Goal: Task Accomplishment & Management: Use online tool/utility

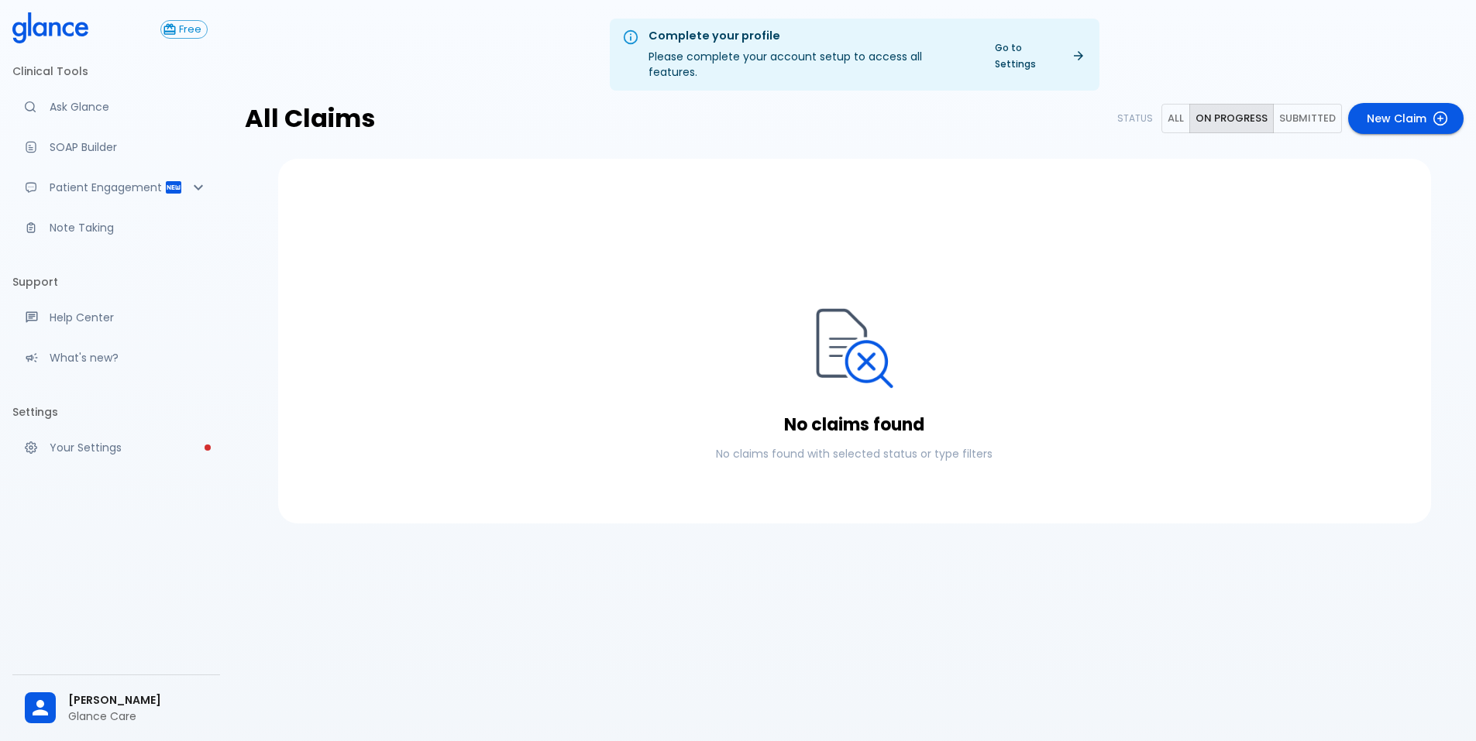
click at [1178, 104] on button "All" at bounding box center [1175, 119] width 29 height 30
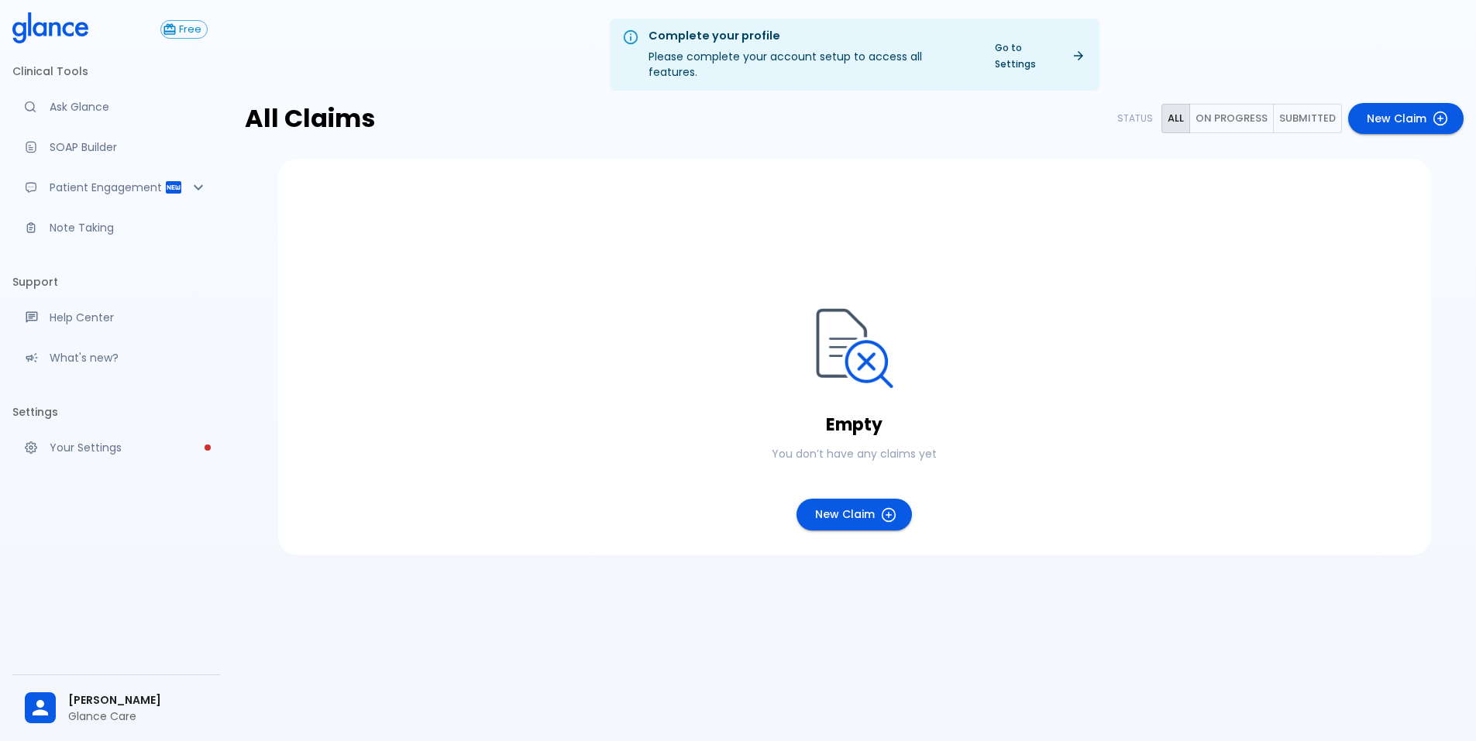
click at [1222, 106] on button "On progress" at bounding box center [1231, 119] width 84 height 30
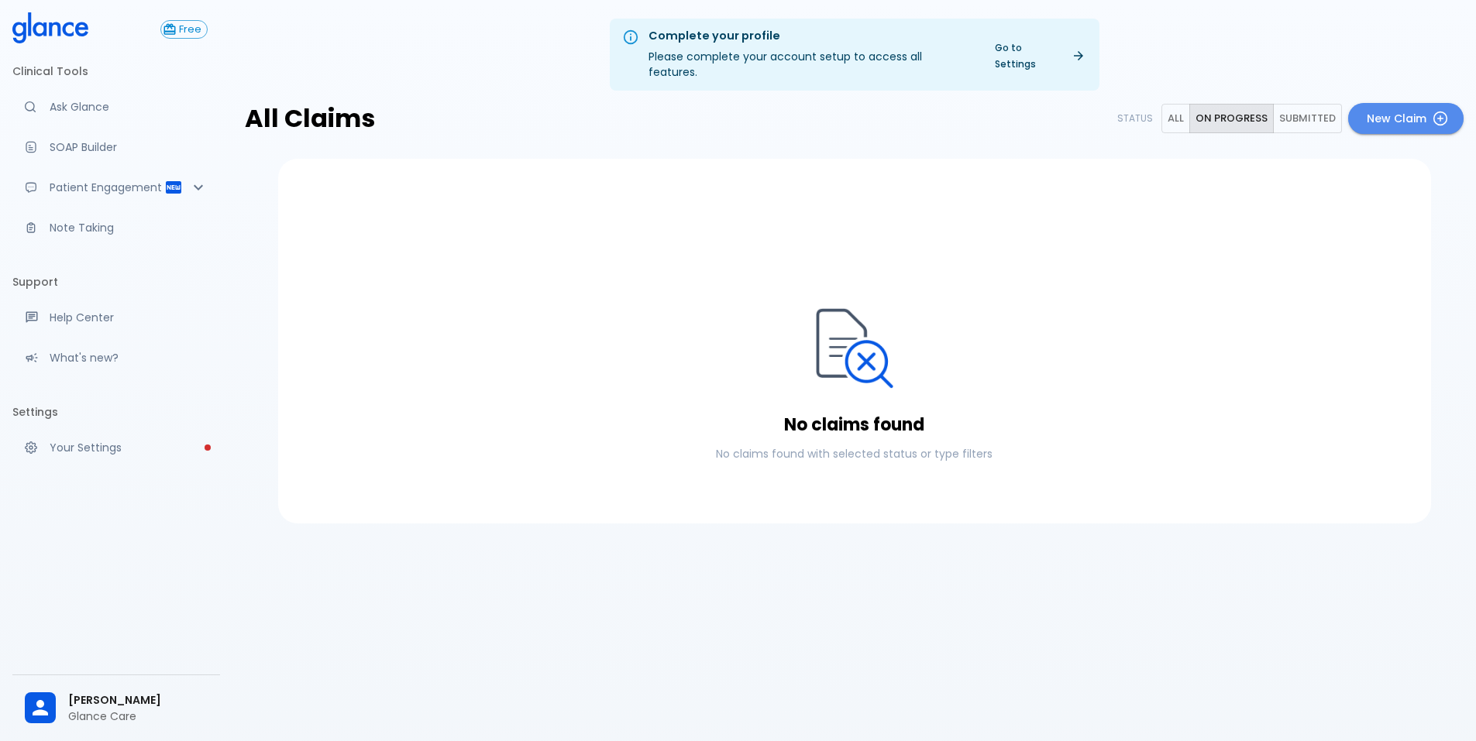
click at [1382, 104] on link "New Claim" at bounding box center [1405, 119] width 115 height 32
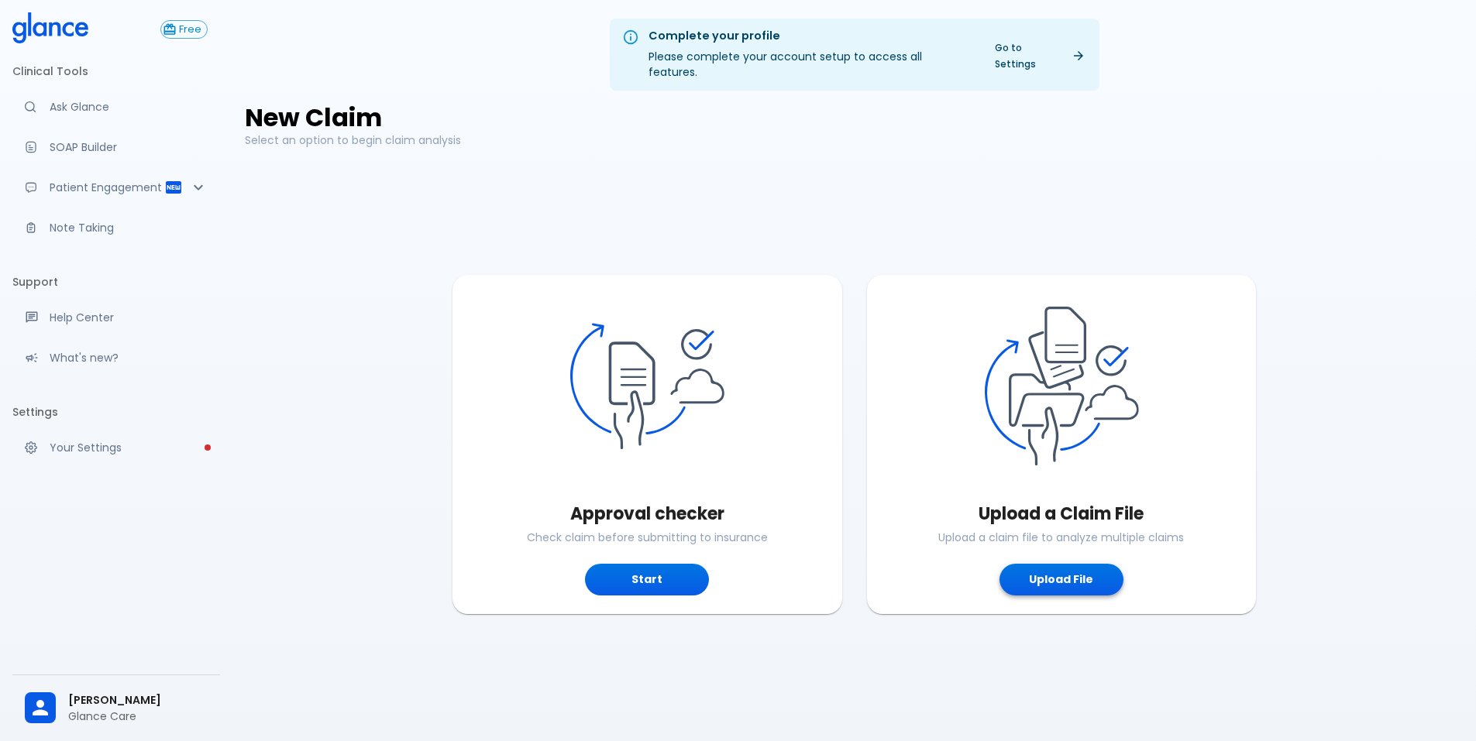
click at [1072, 566] on button "Upload File" at bounding box center [1061, 580] width 124 height 32
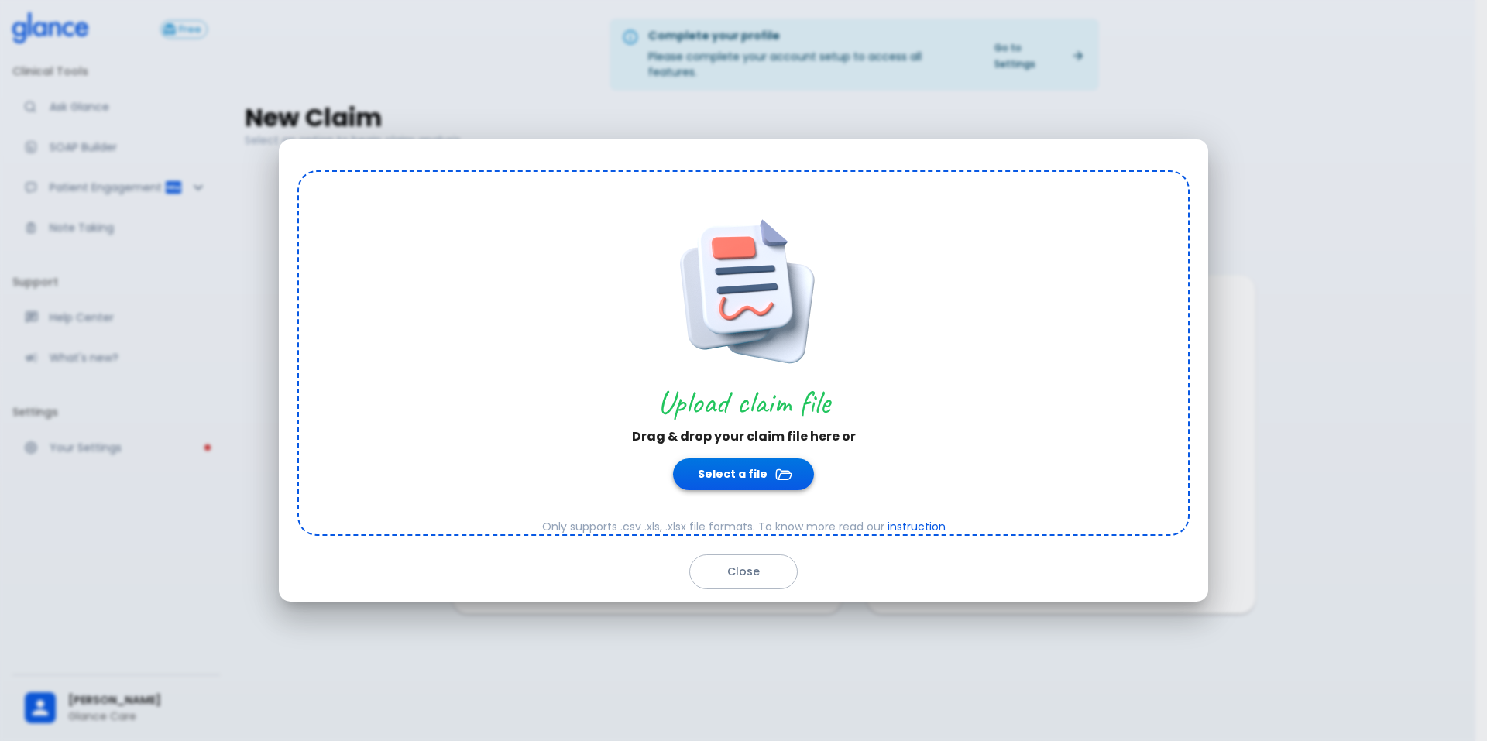
click at [761, 473] on button "Select a file" at bounding box center [743, 475] width 141 height 32
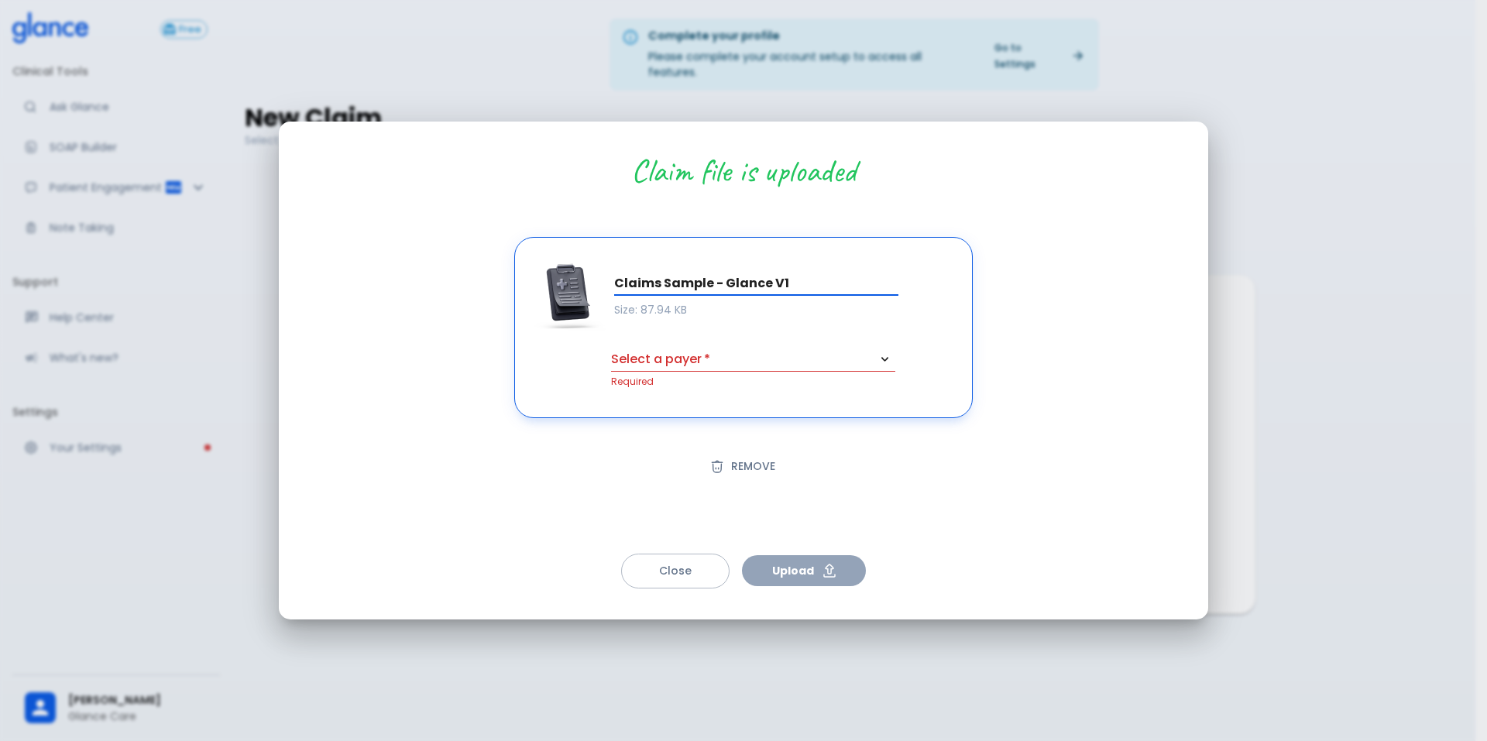
click at [701, 365] on body "↧ pull to refresh ↧ Free Clinical Tools Ask Glance SOAP Builder Patient Engagem…" at bounding box center [743, 389] width 1487 height 778
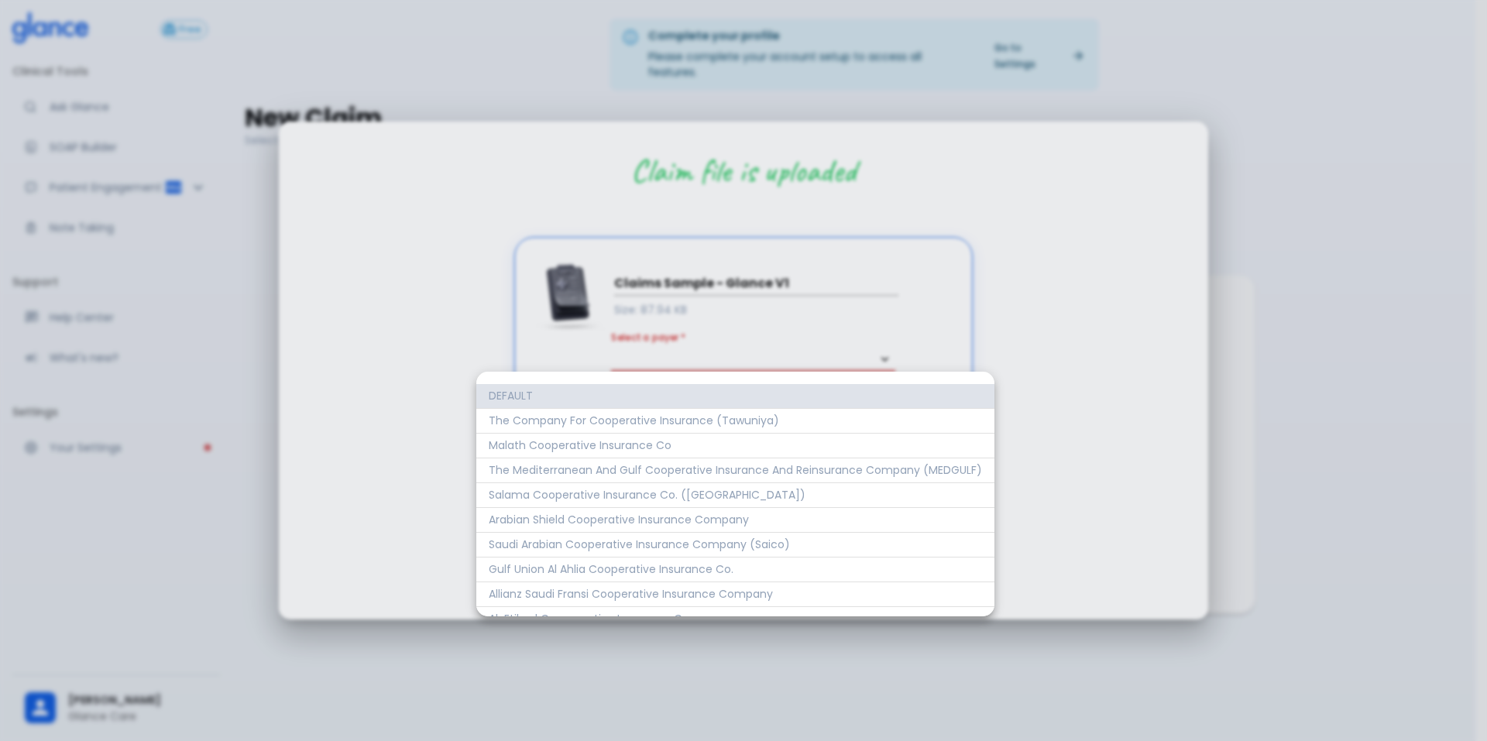
click at [748, 393] on li "DEFAULT" at bounding box center [735, 396] width 518 height 25
type input "1"
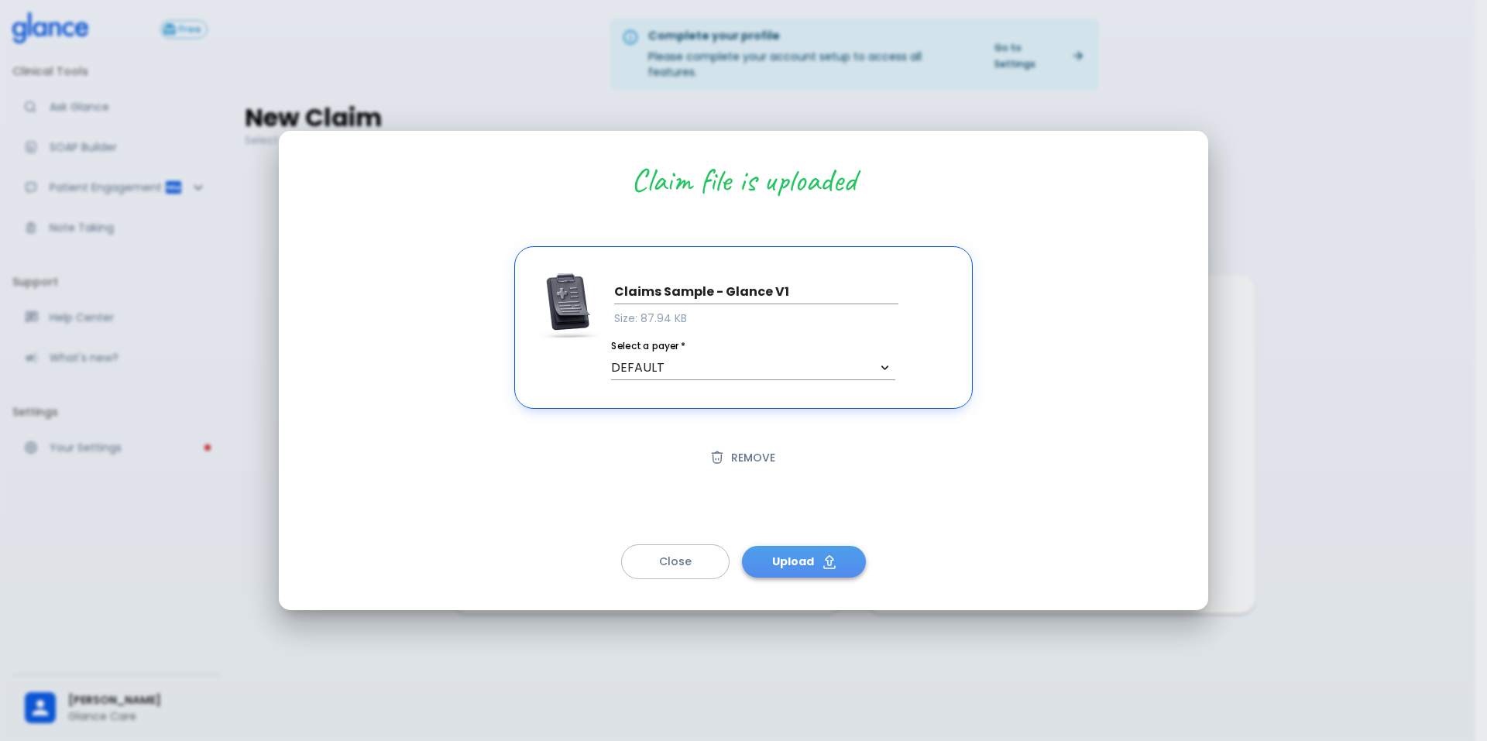
click at [817, 558] on button "Upload" at bounding box center [804, 562] width 124 height 32
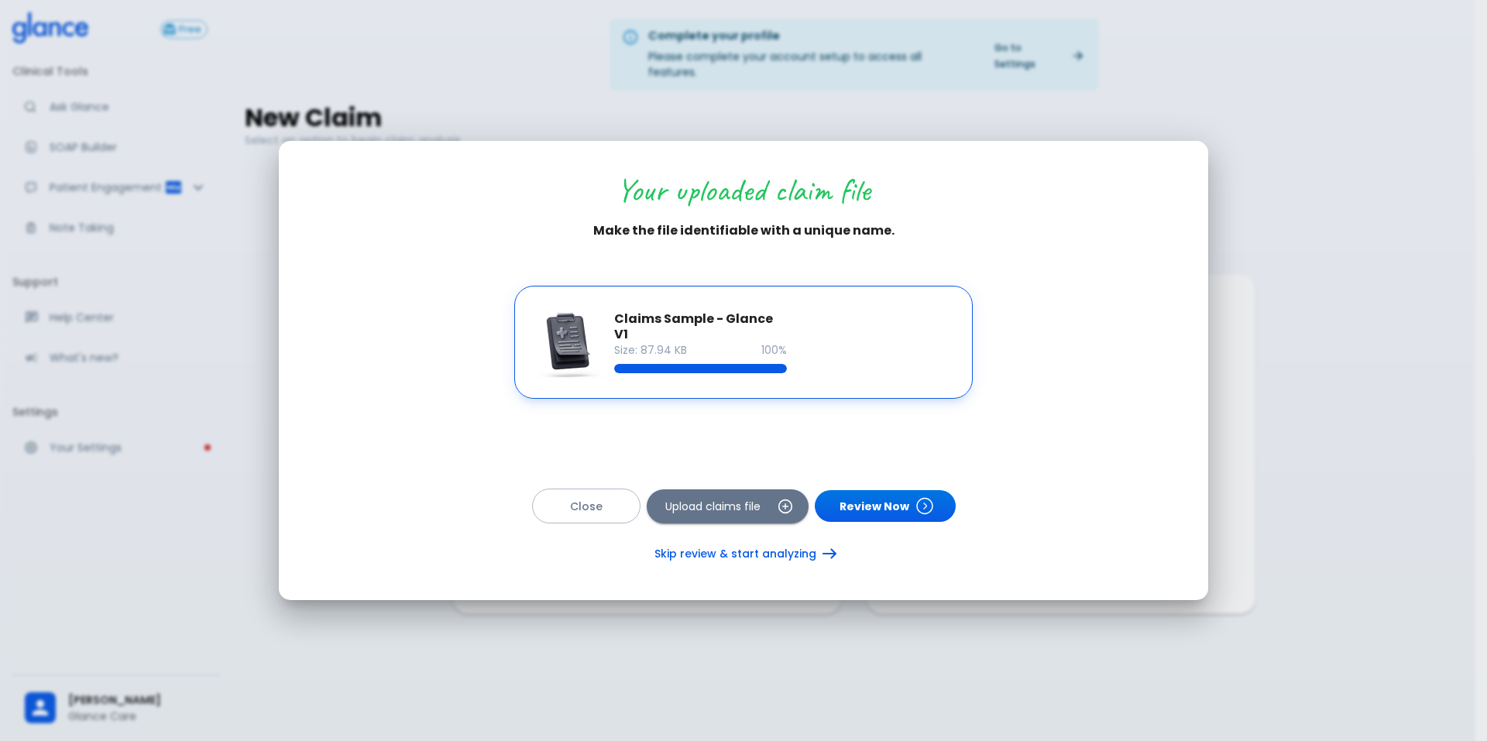
click at [815, 556] on link "Skip review & start analyzing" at bounding box center [744, 554] width 216 height 32
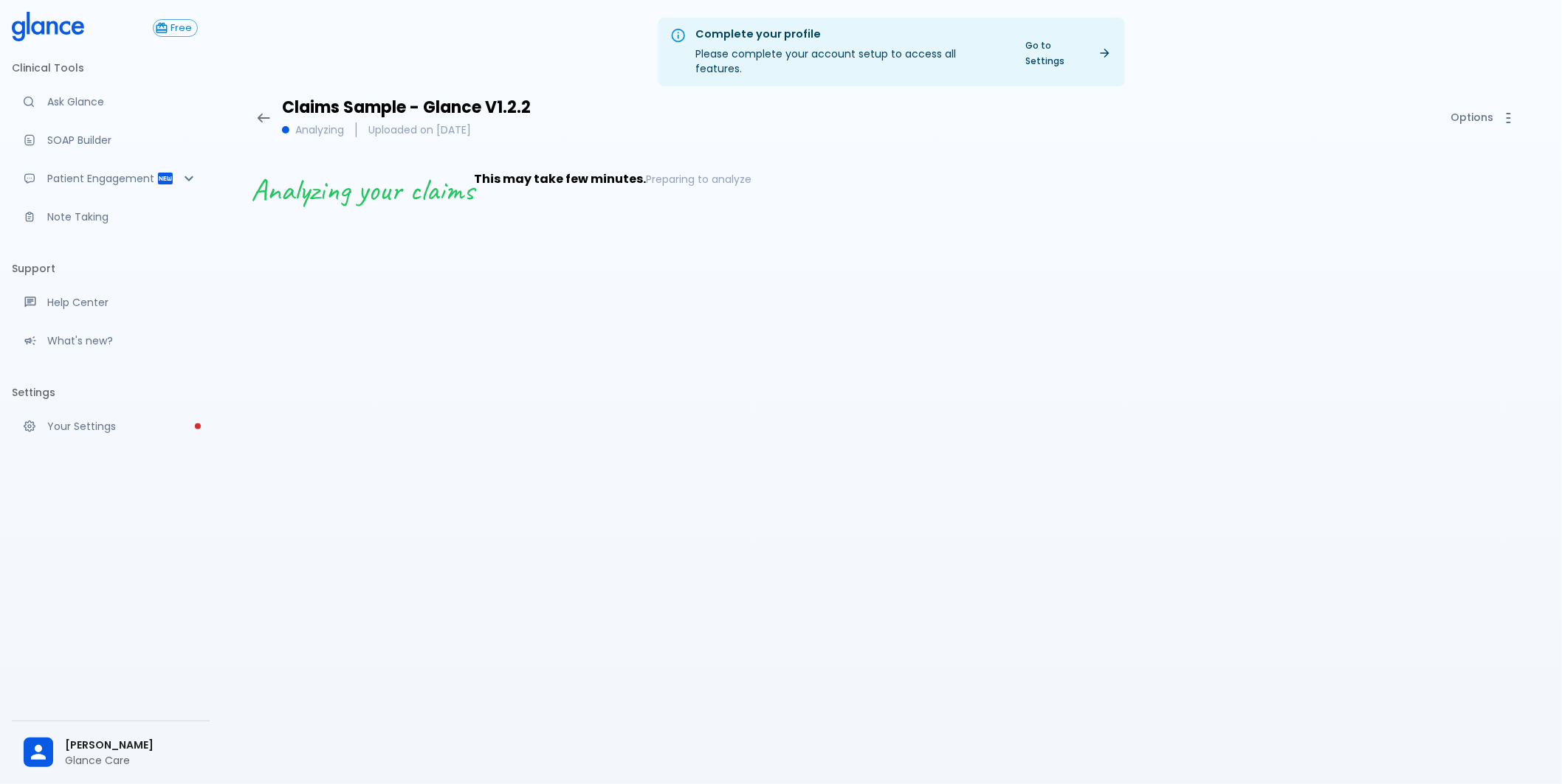
click at [584, 166] on h4 "This may take few minutes." at bounding box center [559, 173] width 172 height 27
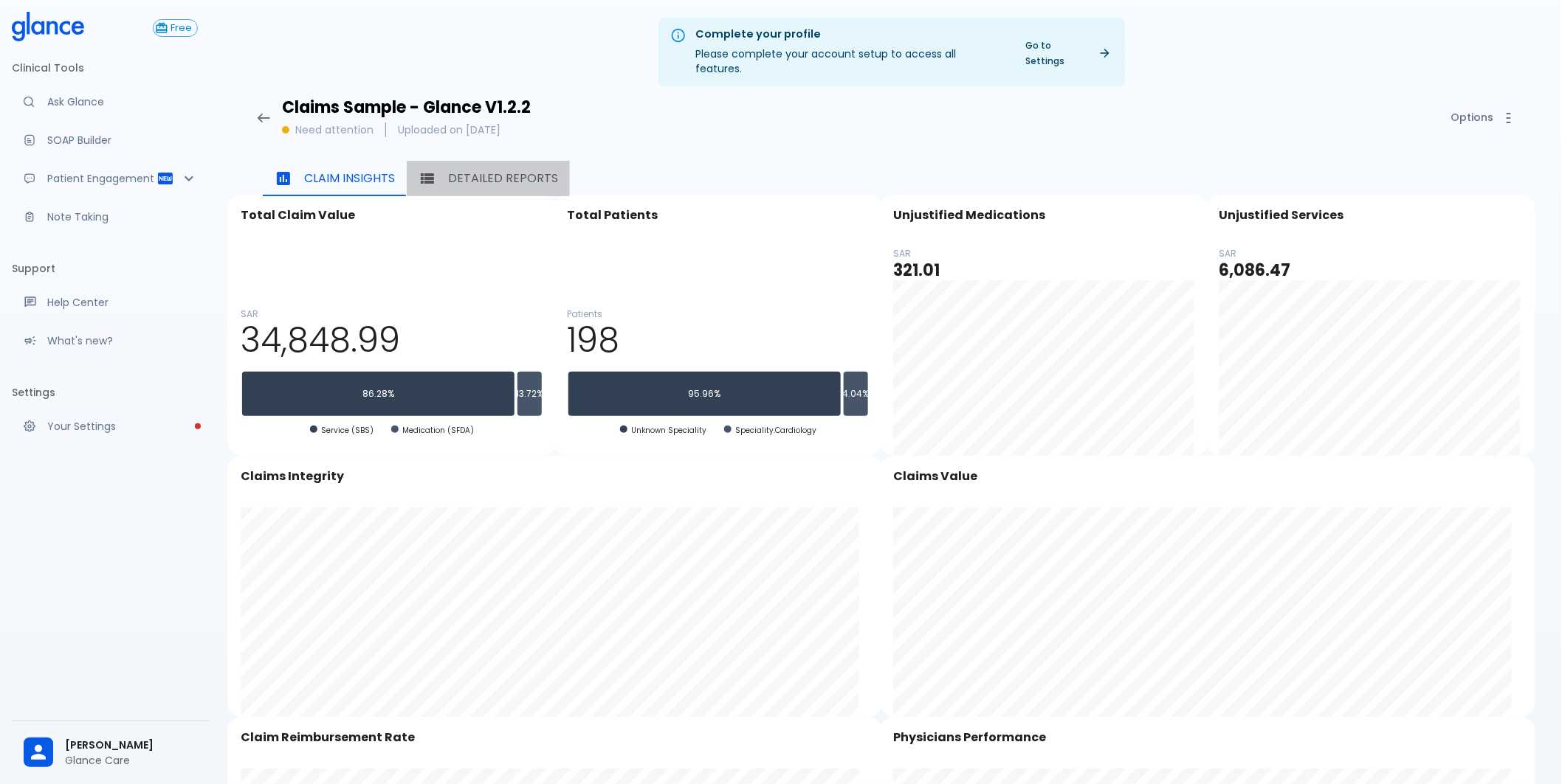
drag, startPoint x: 497, startPoint y: 164, endPoint x: 720, endPoint y: 162, distance: 223.0
click at [496, 170] on p "Detailed Reports" at bounding box center [502, 178] width 110 height 18
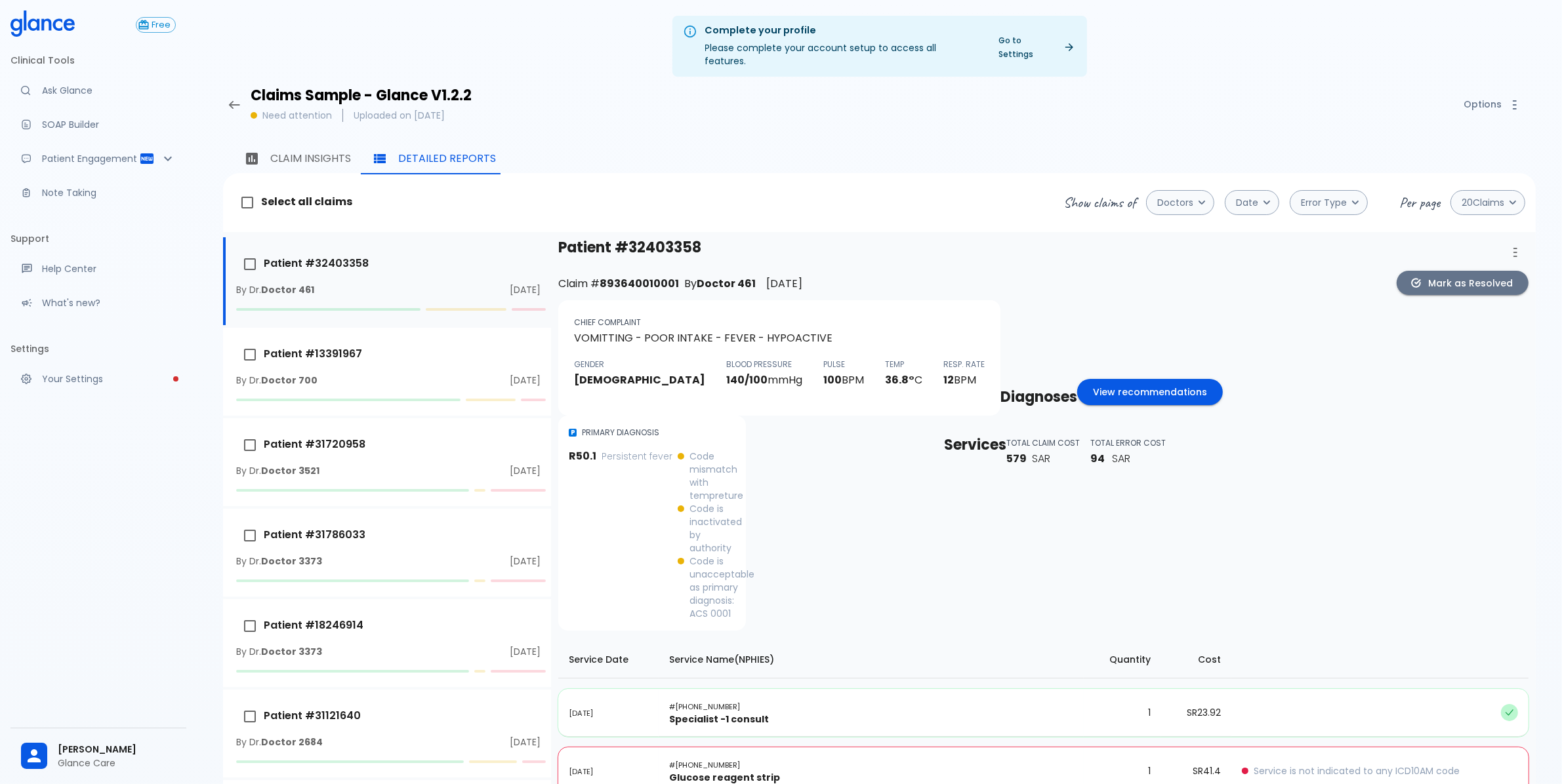
click at [1077, 406] on button "View recommendations" at bounding box center [1150, 393] width 146 height 27
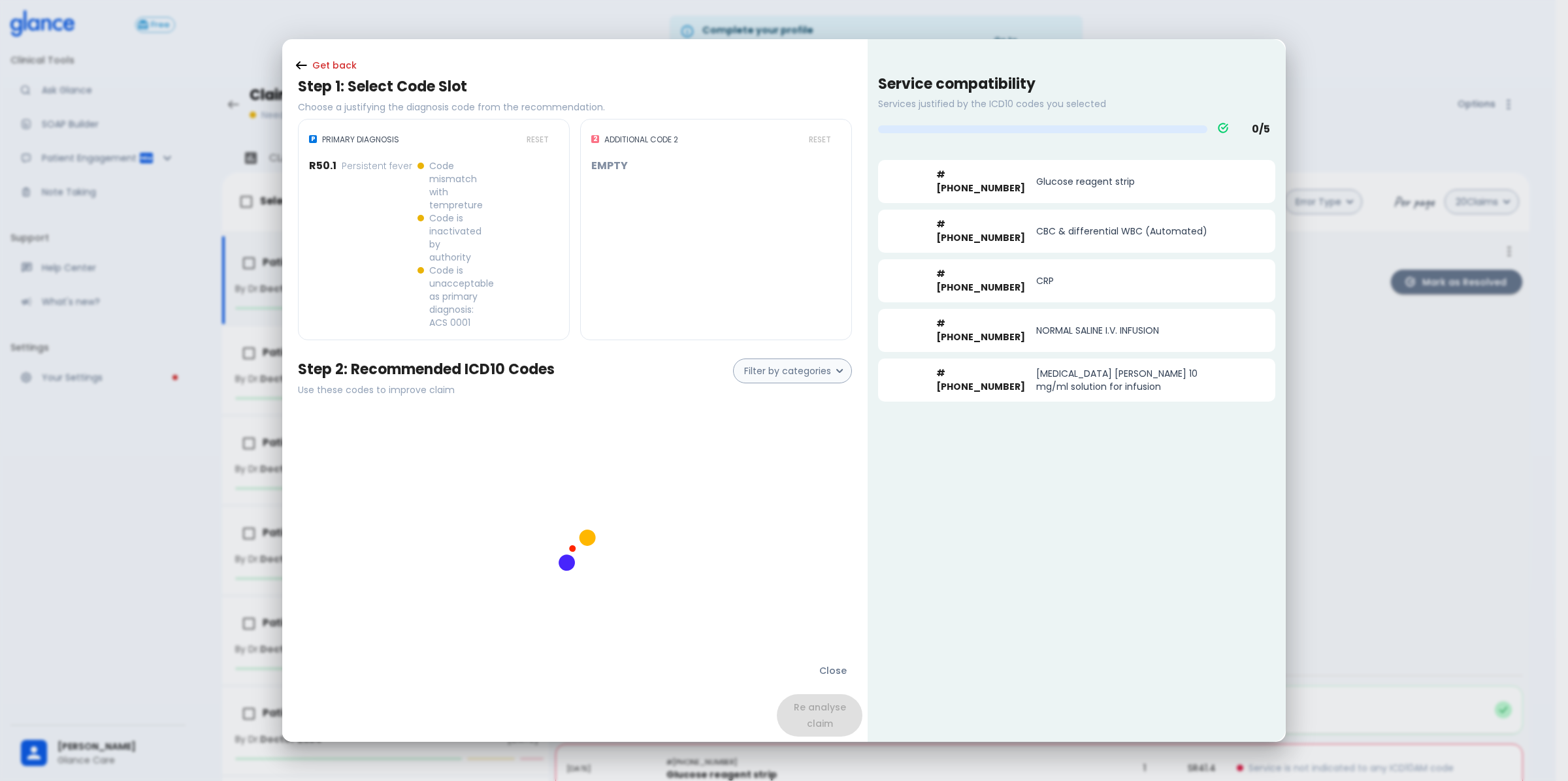
click at [1314, 520] on div "Get back Step 1: Select Code Slot Choose a justifying the diagnosis code from t…" at bounding box center [784, 390] width 1568 height 781
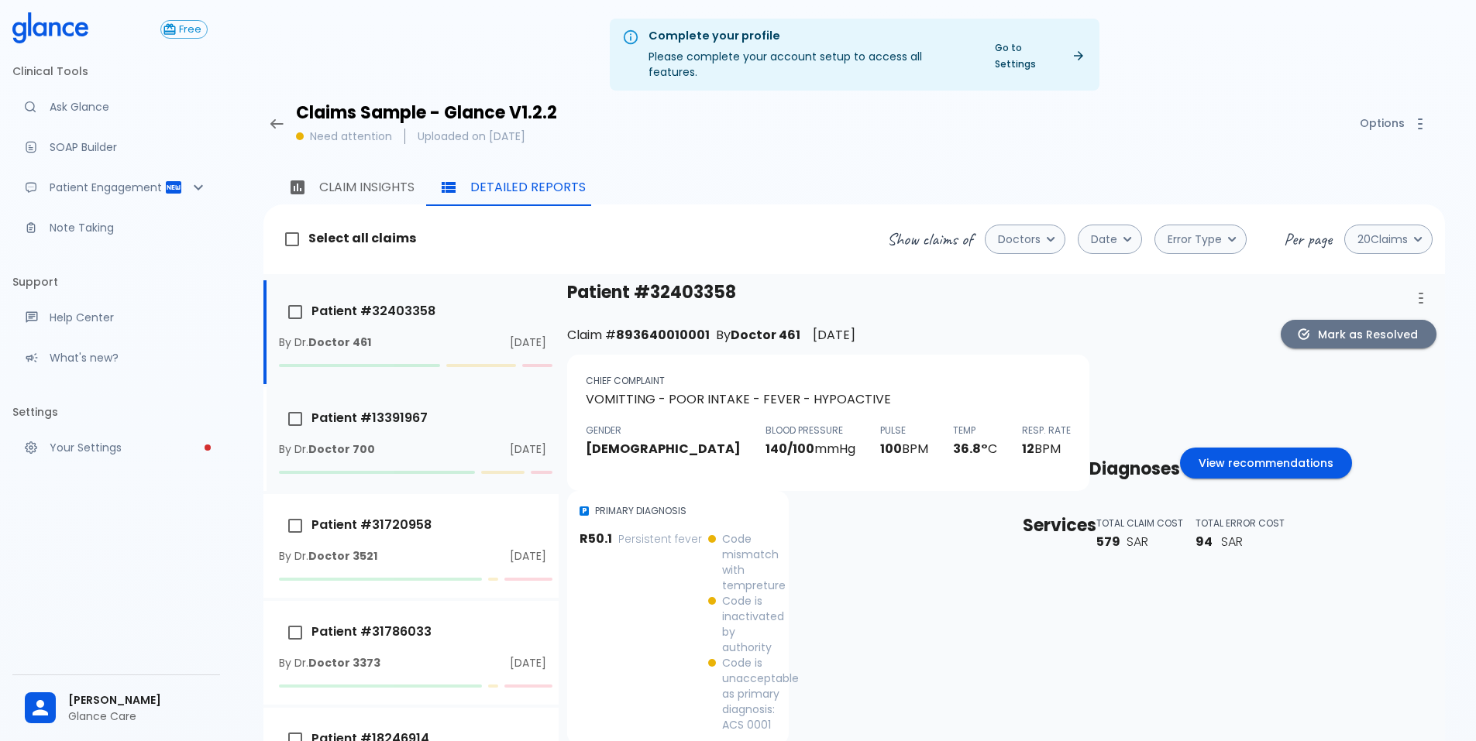
click at [397, 410] on p "Patient # 13391967" at bounding box center [353, 419] width 149 height 33
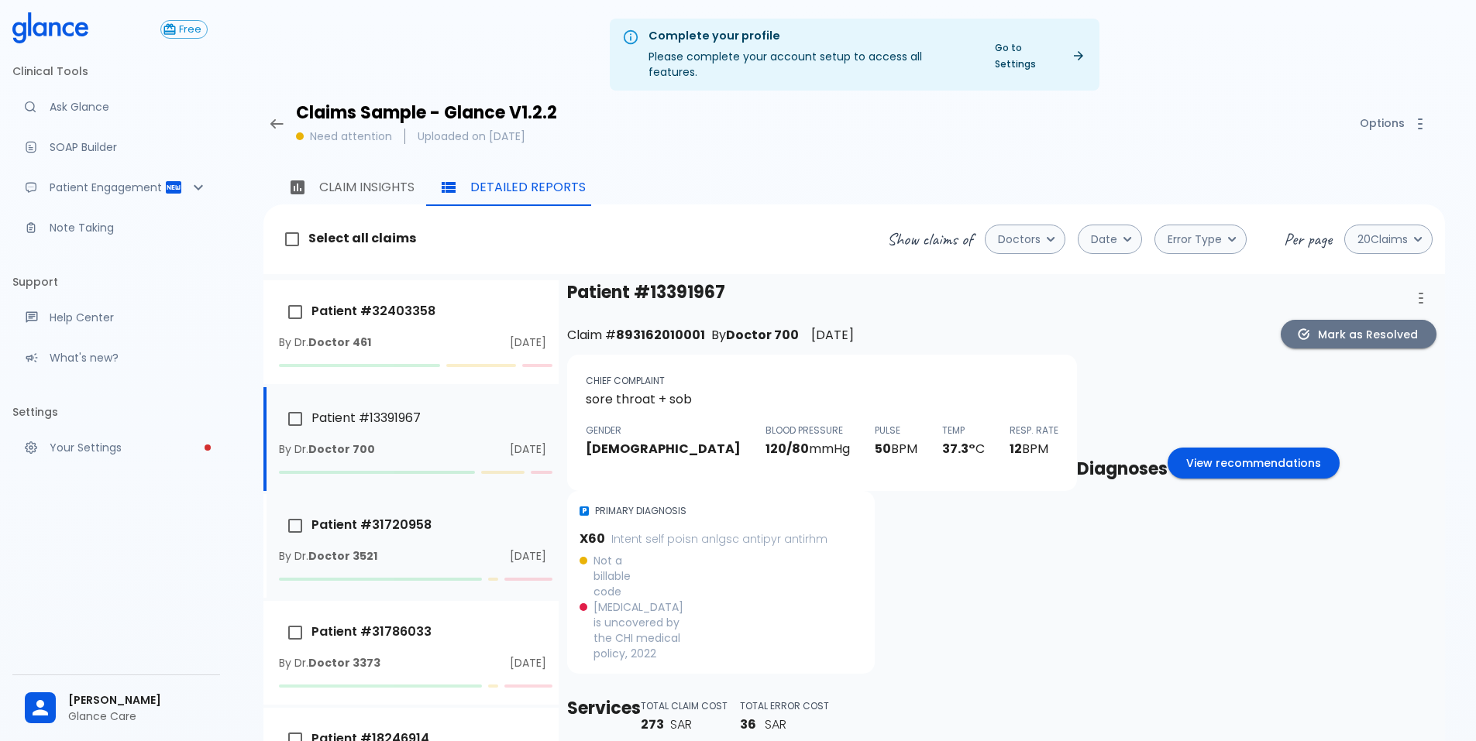
click at [407, 510] on p "Patient # 31720958" at bounding box center [355, 526] width 153 height 33
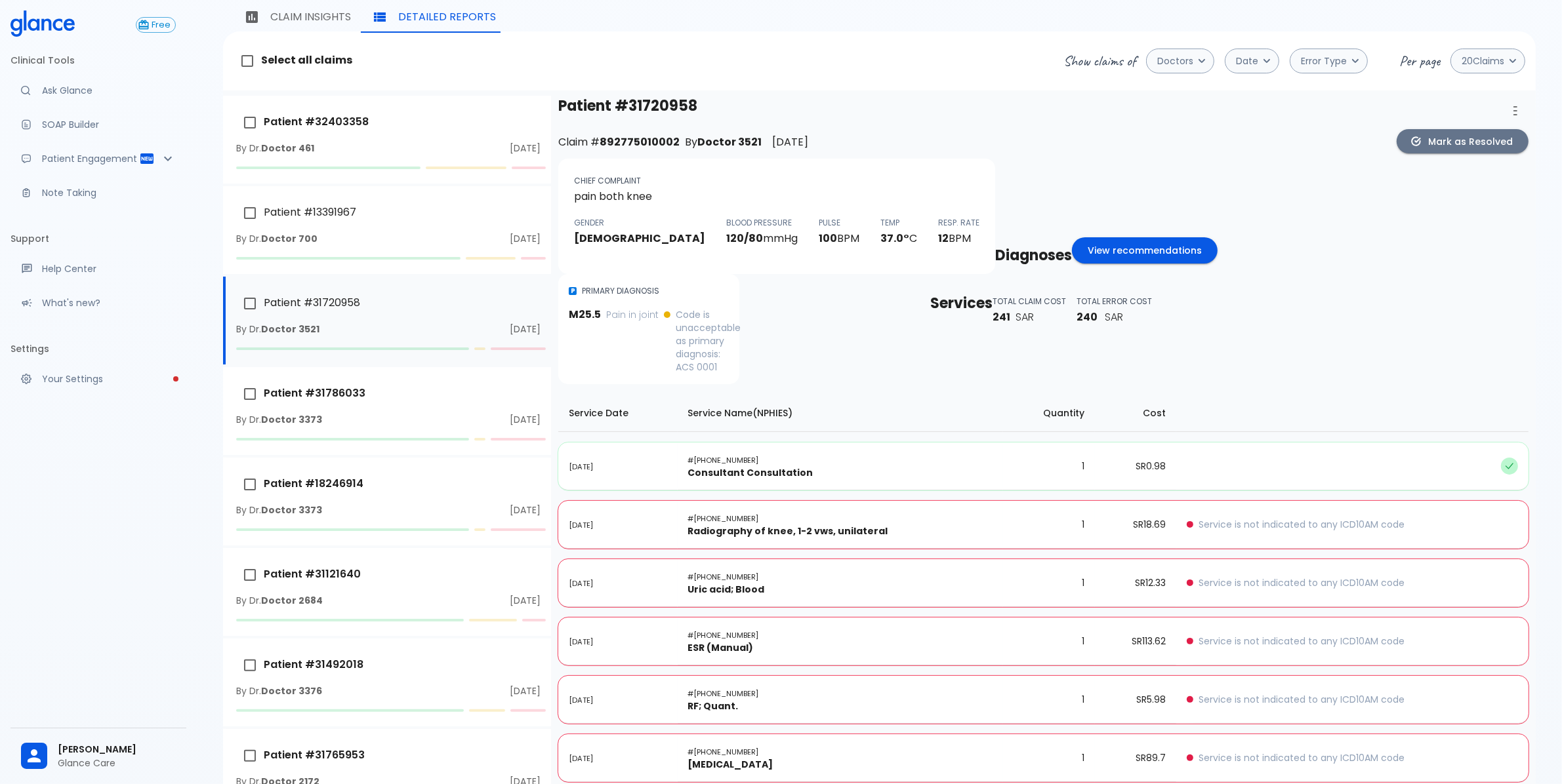
scroll to position [113, 0]
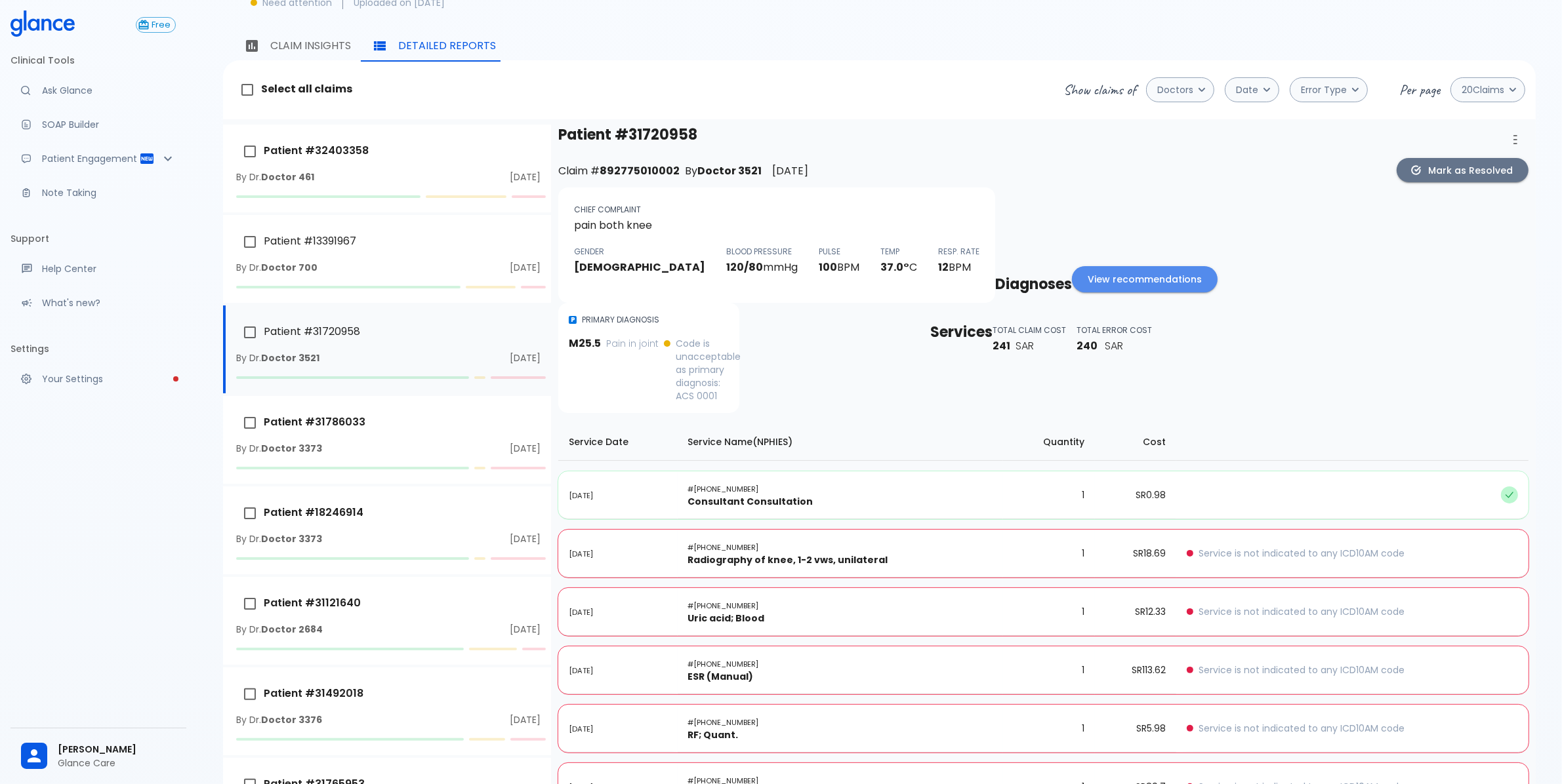
click at [1074, 266] on button "View recommendations" at bounding box center [1145, 279] width 146 height 27
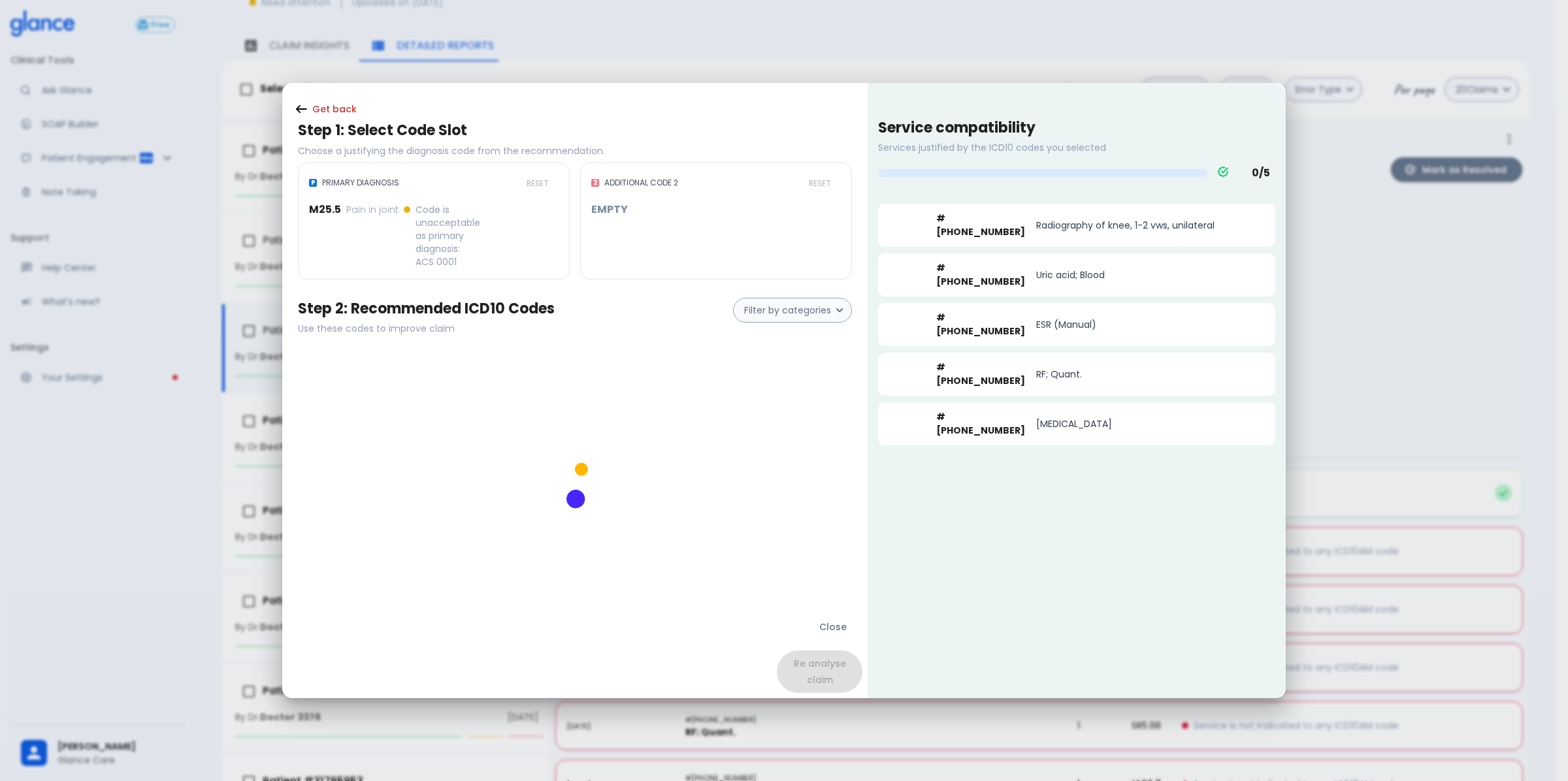
click at [659, 252] on div "2 ADDITIONAL CODE 2 RESET EMPTY" at bounding box center [716, 221] width 272 height 117
click at [838, 625] on button "Close" at bounding box center [833, 627] width 59 height 27
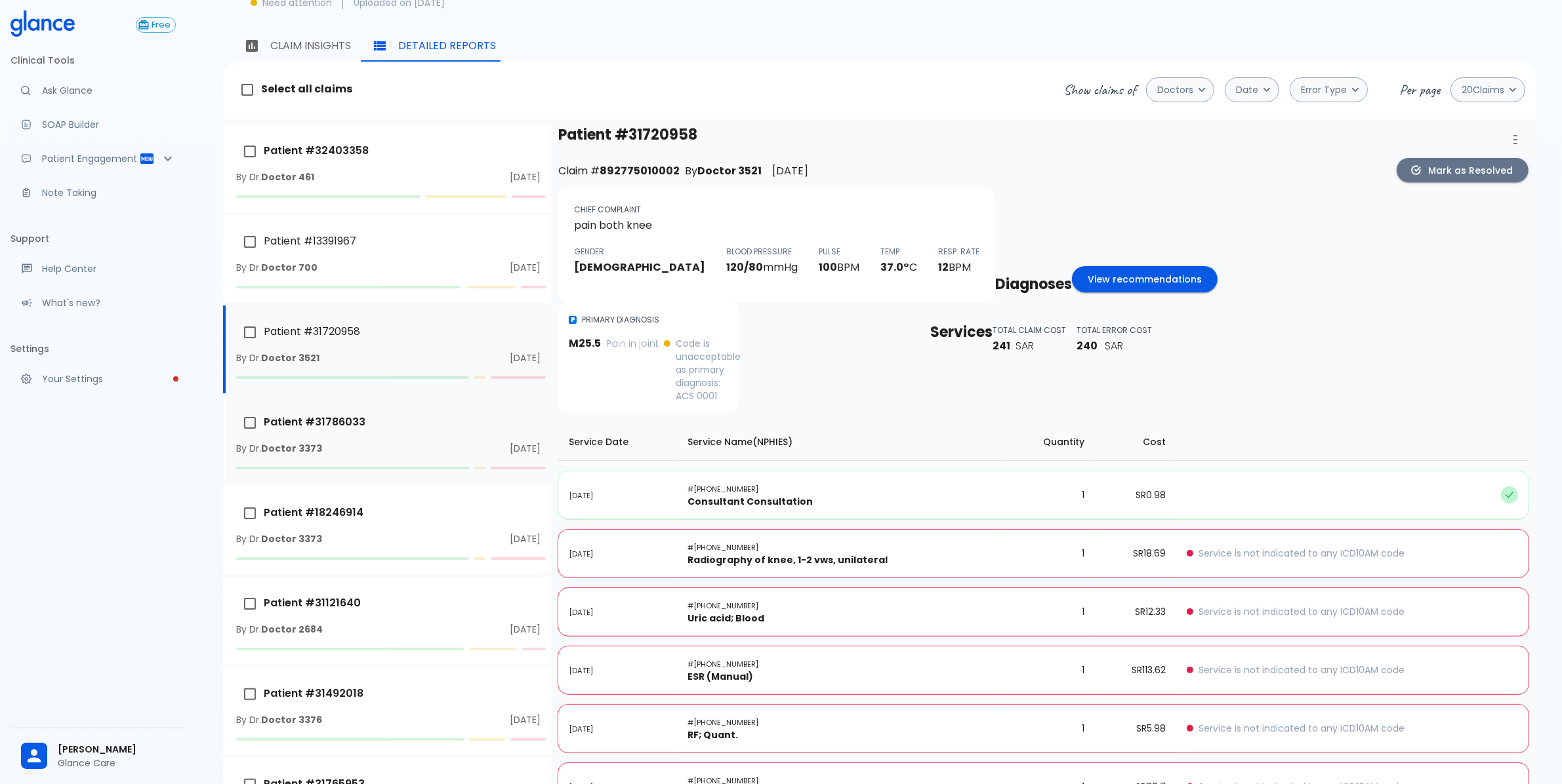
click at [333, 409] on p "Patient # 31786033" at bounding box center [301, 422] width 130 height 28
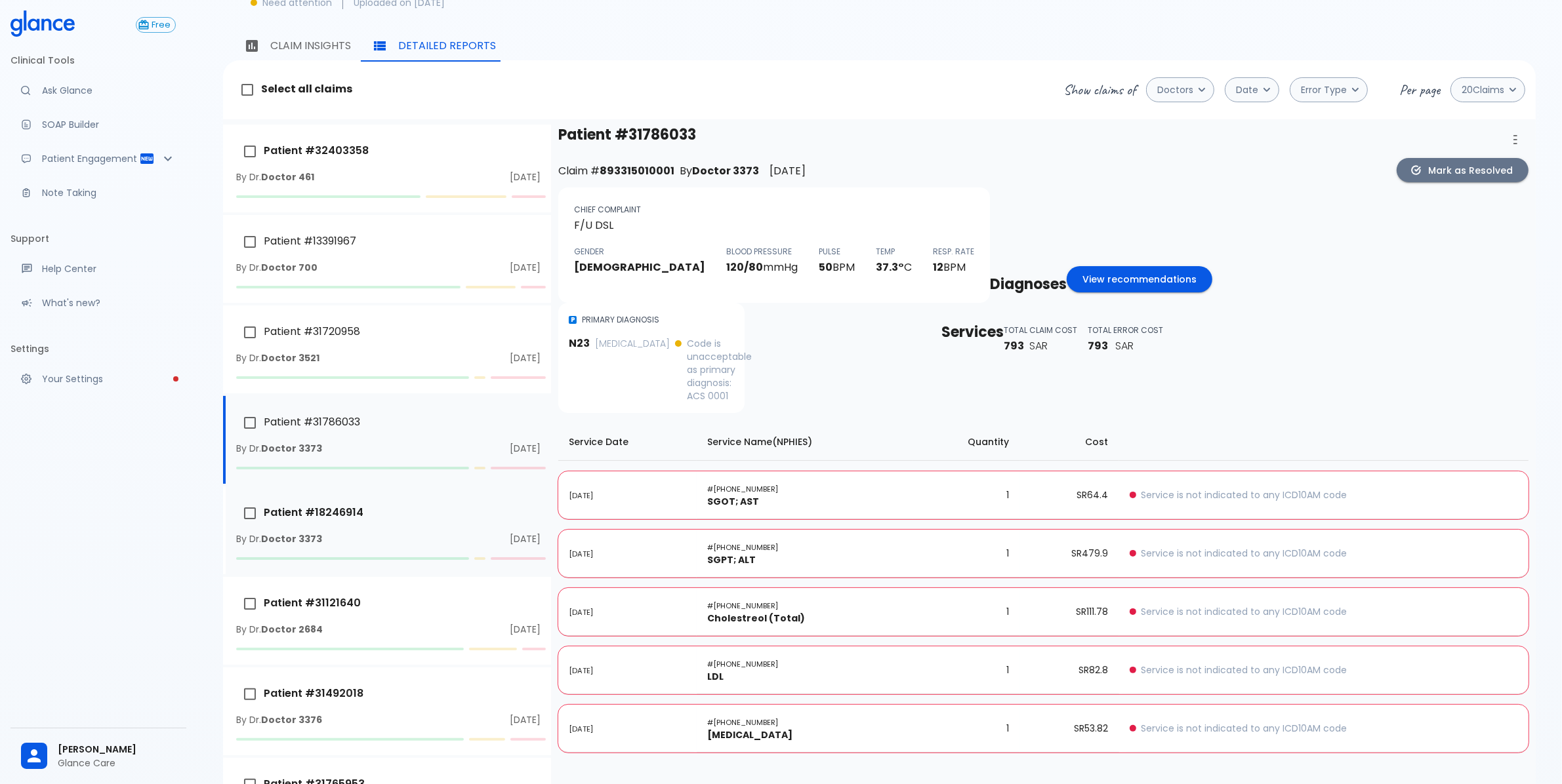
click at [320, 533] on div "By Dr. Doctor 3373 Wed, 01 Jun 2022" at bounding box center [388, 538] width 304 height 13
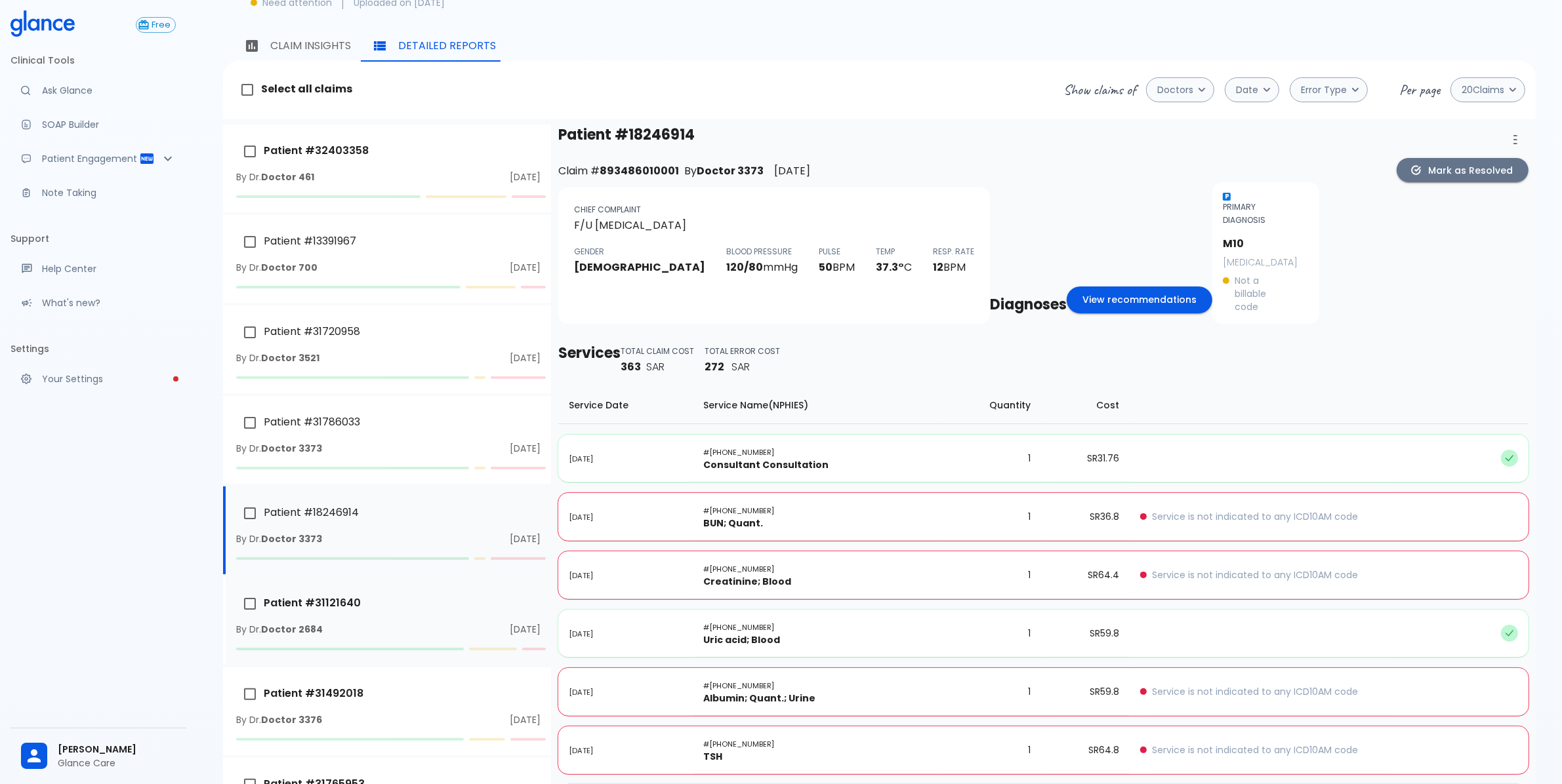
click at [300, 647] on li "Patient # 31121640 By Dr. Doctor 2684 Wed, 01 Jun 2022" at bounding box center [386, 621] width 328 height 88
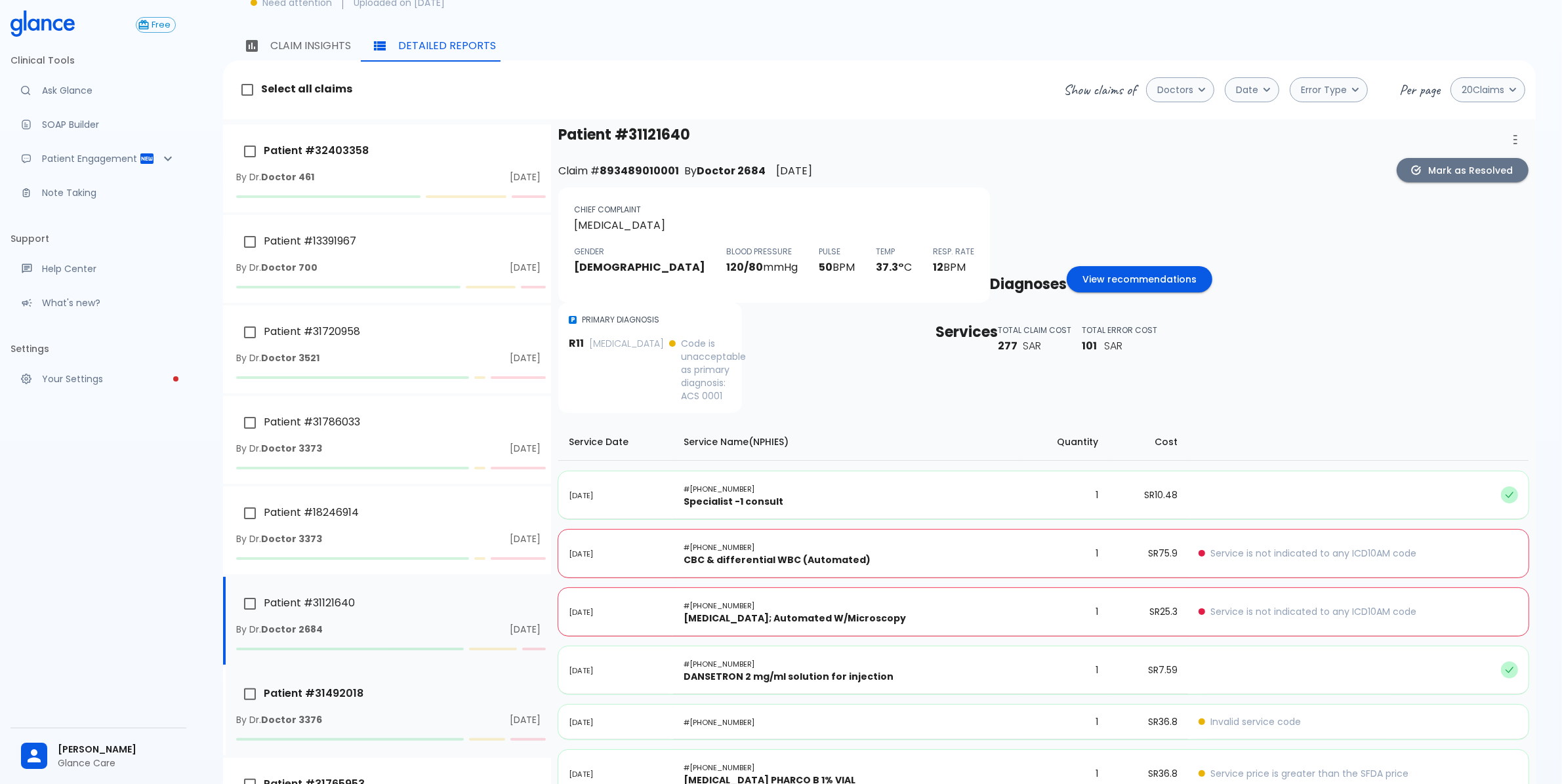
click at [317, 681] on p "Patient # 31492018" at bounding box center [300, 694] width 127 height 28
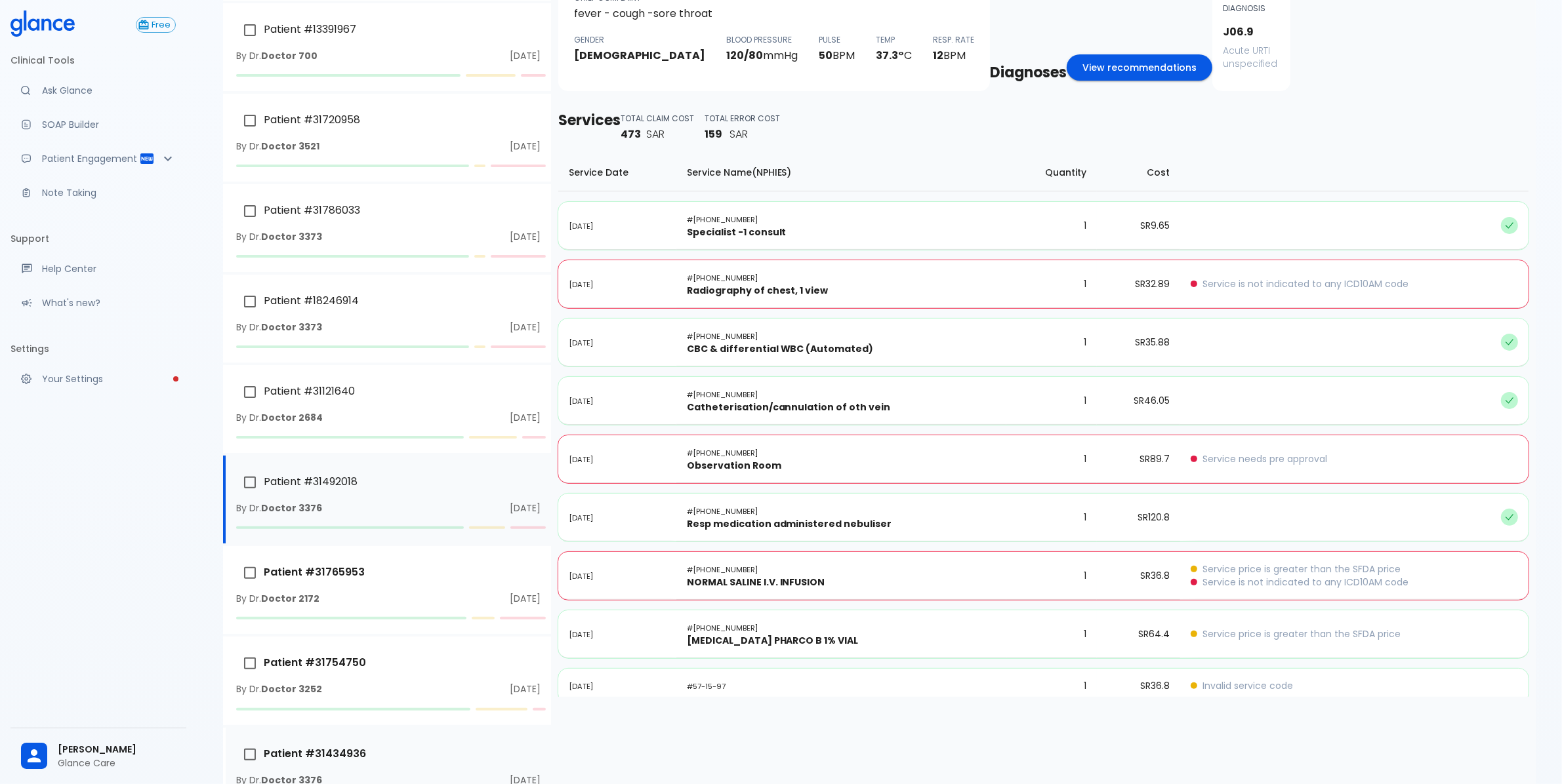
scroll to position [441, 0]
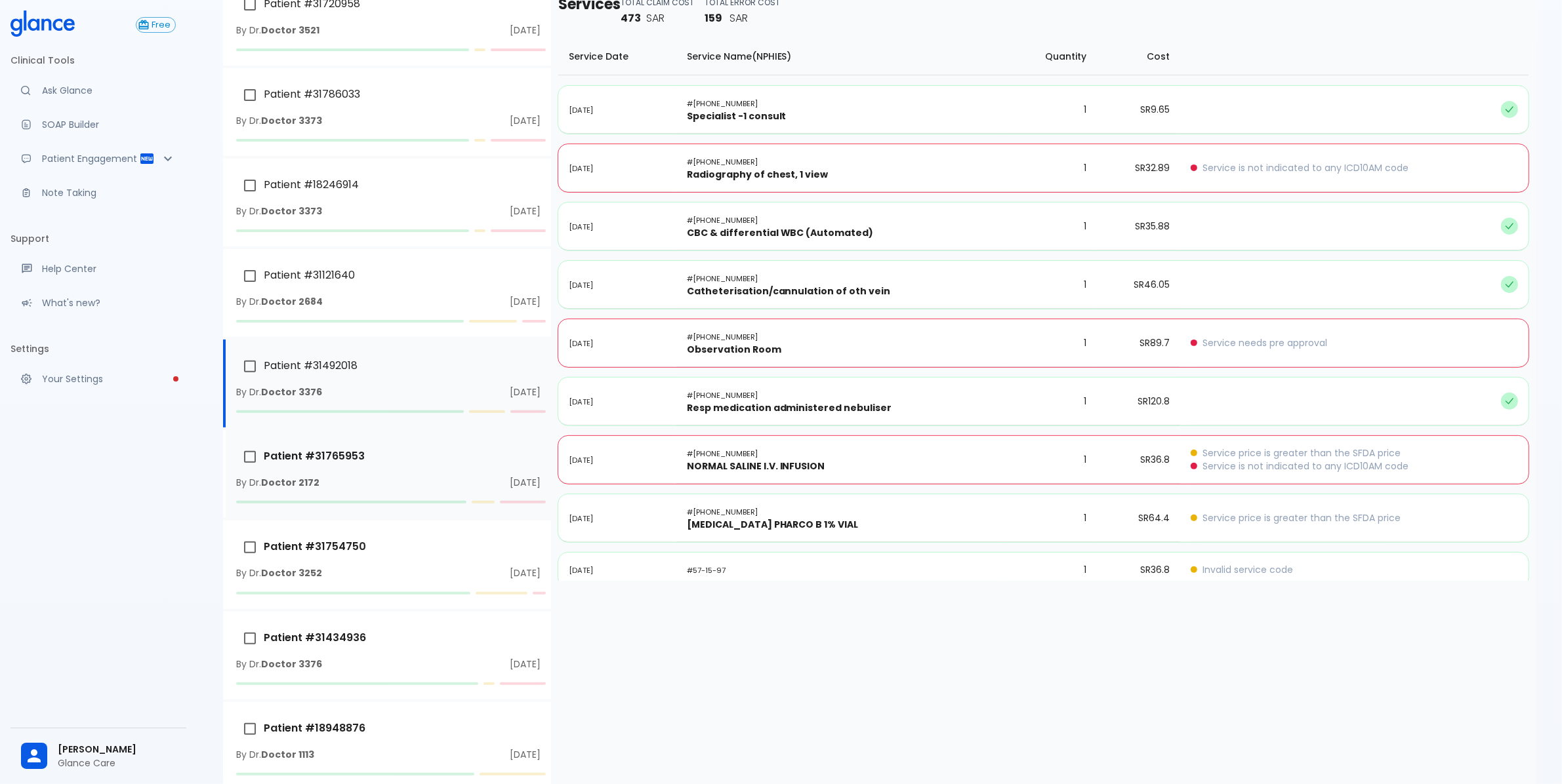
click at [365, 496] on div at bounding box center [391, 502] width 315 height 21
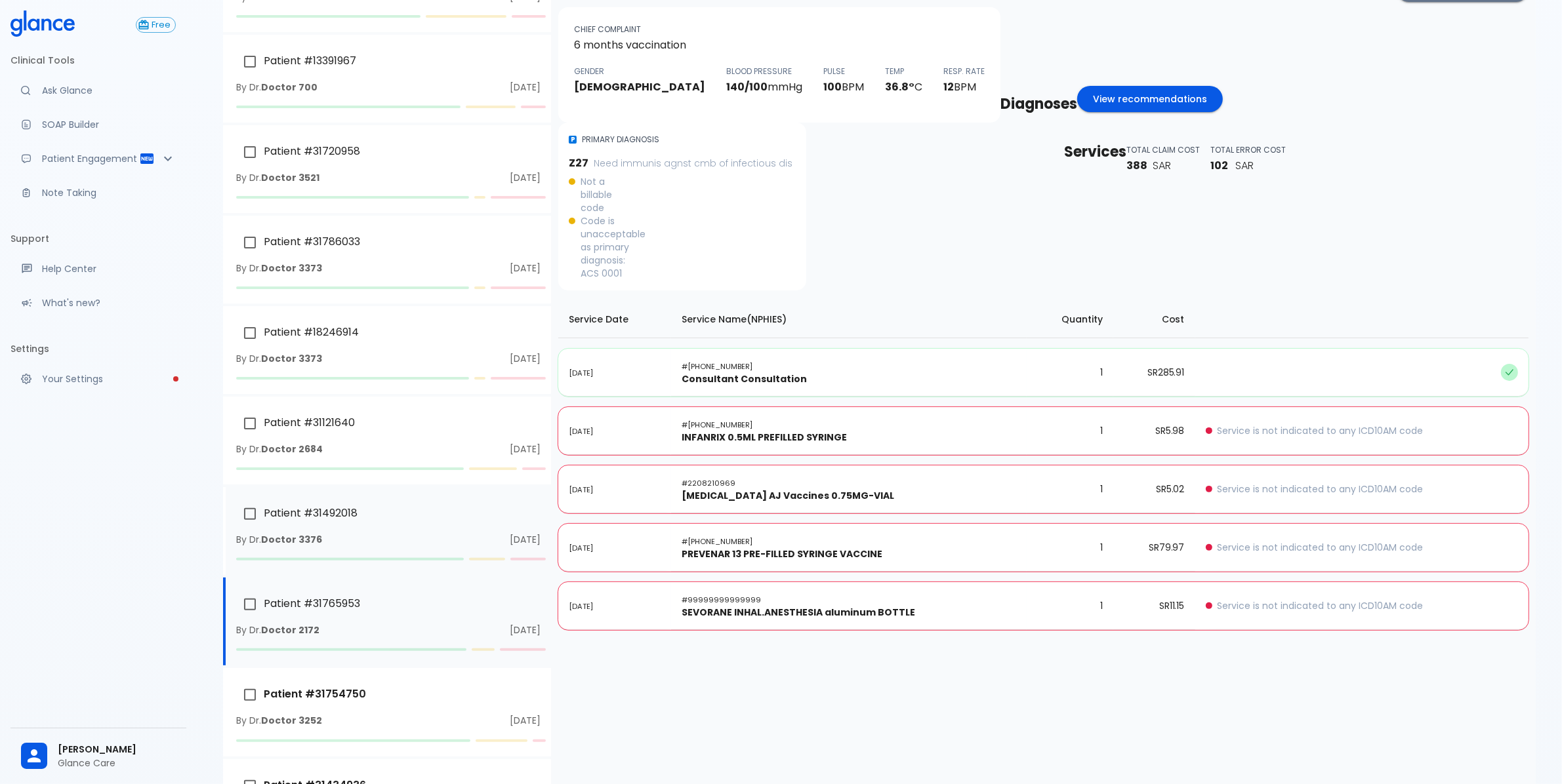
scroll to position [522, 0]
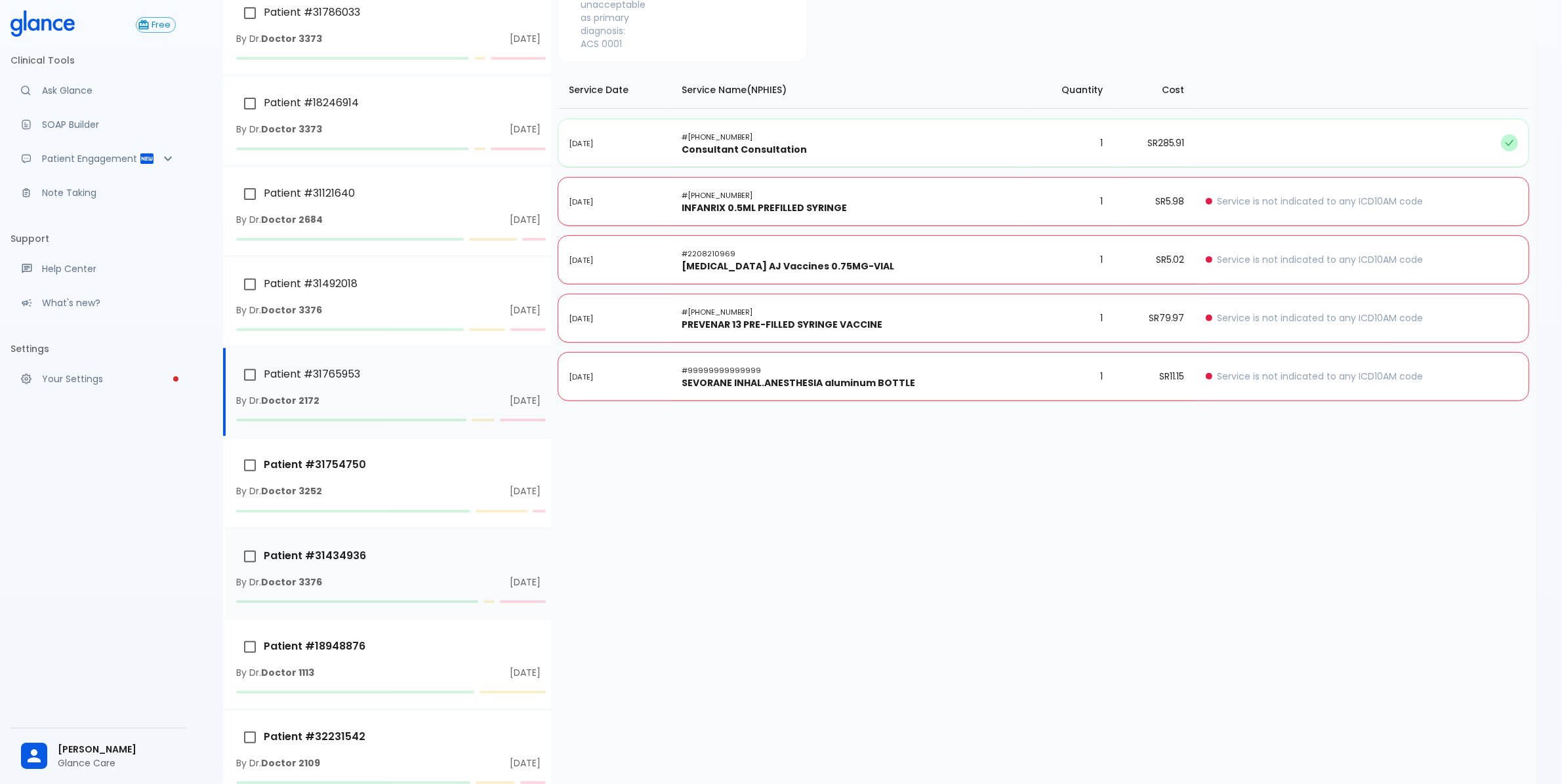
click at [351, 576] on div "By Dr. Doctor 3376 Wed, 01 Jun 2022" at bounding box center [388, 582] width 304 height 13
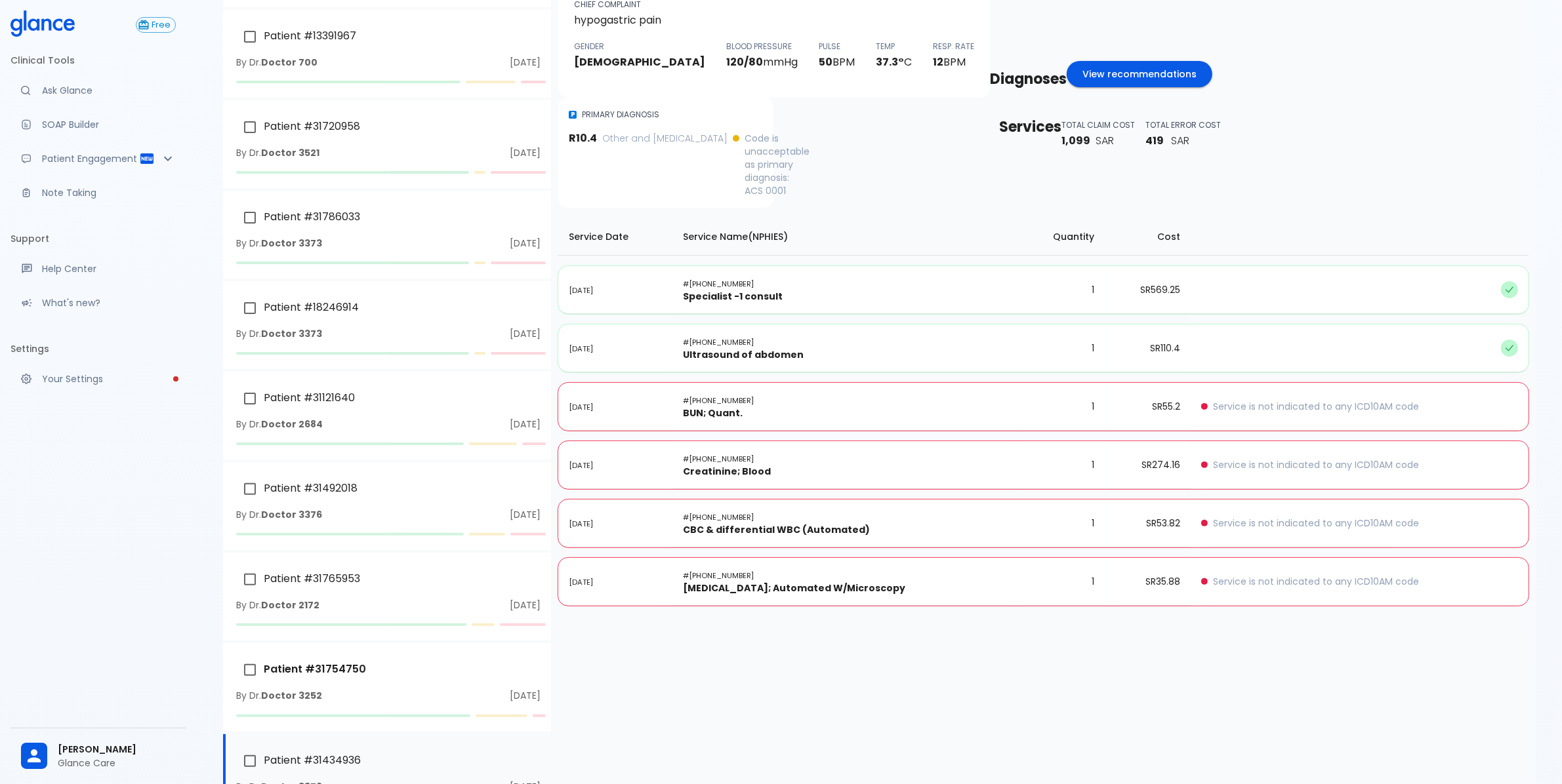
scroll to position [113, 0]
